Goal: Task Accomplishment & Management: Complete application form

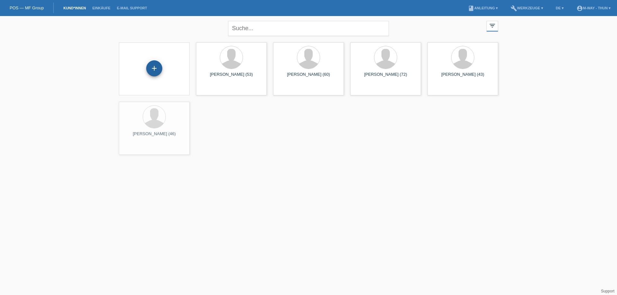
click at [158, 67] on div "+" at bounding box center [154, 68] width 16 height 16
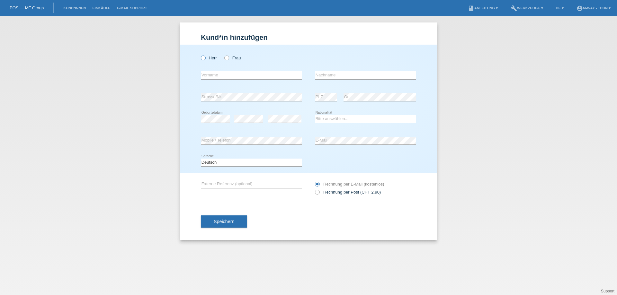
click at [207, 58] on label "Herr" at bounding box center [209, 58] width 16 height 5
click at [205, 58] on input "Herr" at bounding box center [203, 58] width 4 height 4
radio input "true"
click at [223, 55] on icon at bounding box center [223, 55] width 0 height 0
click at [228, 56] on input "Frau" at bounding box center [226, 58] width 4 height 4
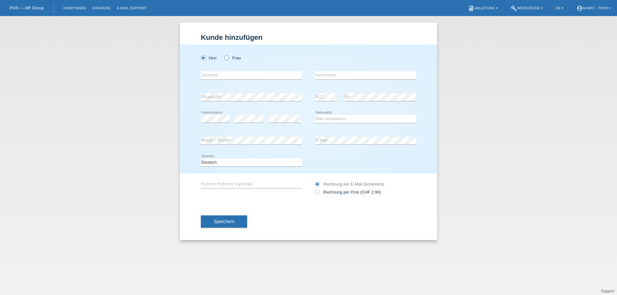
radio input "true"
click at [210, 79] on input "text" at bounding box center [251, 75] width 101 height 8
type input "[PERSON_NAME]"
type input "Derendinger"
click at [240, 101] on div "error Strasse/Nr." at bounding box center [251, 97] width 101 height 8
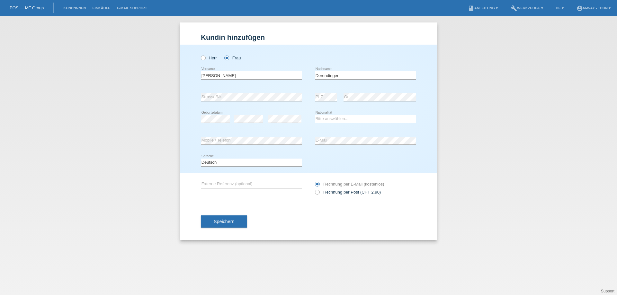
click at [232, 102] on div "error Strasse/Nr." at bounding box center [251, 97] width 101 height 22
click at [335, 117] on select "Bitte auswählen... Schweiz Deutschland Liechtenstein Österreich ------------ Af…" at bounding box center [365, 119] width 101 height 8
select select "CH"
click at [315, 115] on select "Bitte auswählen... Schweiz Deutschland Liechtenstein Österreich ------------ Af…" at bounding box center [365, 119] width 101 height 8
click at [331, 161] on div "Deutsch Français Italiano English error Sprache" at bounding box center [308, 163] width 215 height 22
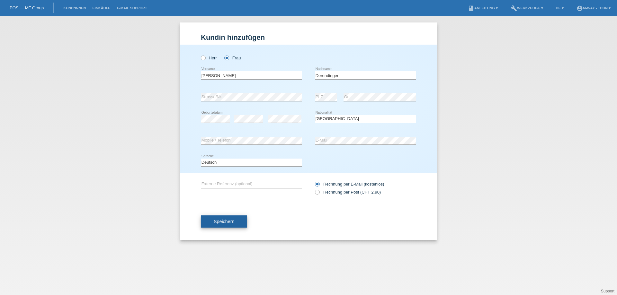
click at [220, 218] on button "Speichern" at bounding box center [224, 221] width 46 height 12
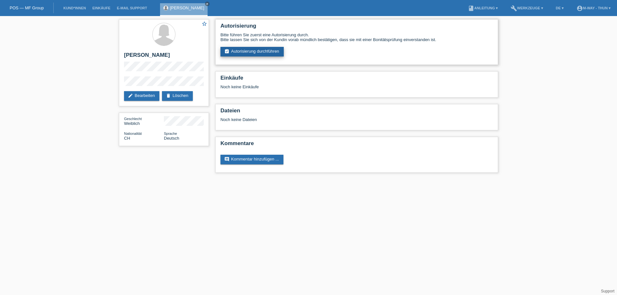
click at [236, 48] on link "assignment_turned_in Autorisierung durchführen" at bounding box center [251, 52] width 63 height 10
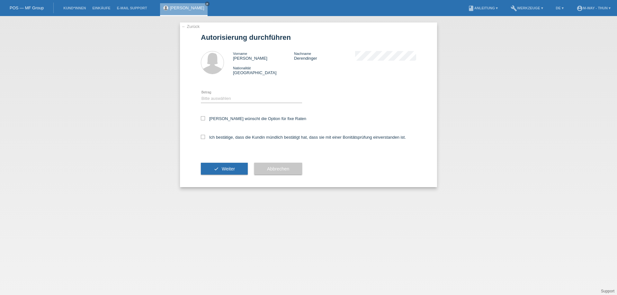
click at [220, 103] on div "Bitte auswählen CHF 1.00 - CHF 499.00 CHF 500.00 - CHF 1'999.00 CHF 2'000.00 - …" at bounding box center [251, 99] width 101 height 22
click at [220, 100] on select "Bitte auswählen CHF 1.00 - CHF 499.00 CHF 500.00 - CHF 1'999.00 CHF 2'000.00 - …" at bounding box center [251, 99] width 101 height 8
select select "3"
click at [201, 95] on select "Bitte auswählen CHF 1.00 - CHF 499.00 CHF 500.00 - CHF 1'999.00 CHF 2'000.00 - …" at bounding box center [251, 99] width 101 height 8
click at [253, 120] on label "Kundin wünscht die Option für fixe Raten" at bounding box center [253, 118] width 105 height 5
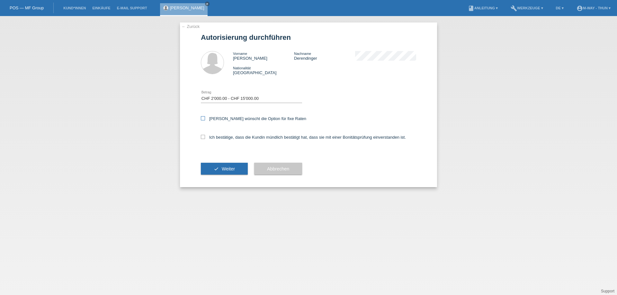
click at [205, 120] on input "Kundin wünscht die Option für fixe Raten" at bounding box center [203, 118] width 4 height 4
checkbox input "true"
click at [242, 138] on label "Ich bestätige, dass die Kundin mündlich bestätigt hat, dass sie mit einer Bonit…" at bounding box center [303, 137] width 205 height 5
click at [205, 138] on input "Ich bestätige, dass die Kundin mündlich bestätigt hat, dass sie mit einer Bonit…" at bounding box center [203, 137] width 4 height 4
checkbox input "true"
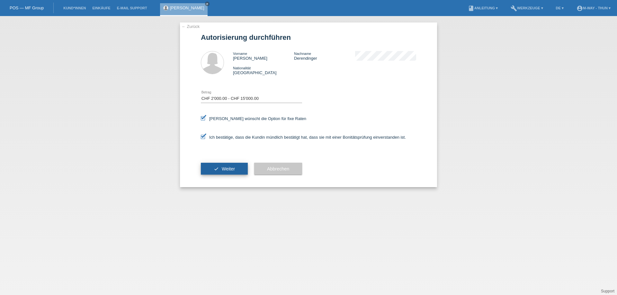
click at [217, 170] on button "check Weiter" at bounding box center [224, 169] width 47 height 12
